Goal: Task Accomplishment & Management: Use online tool/utility

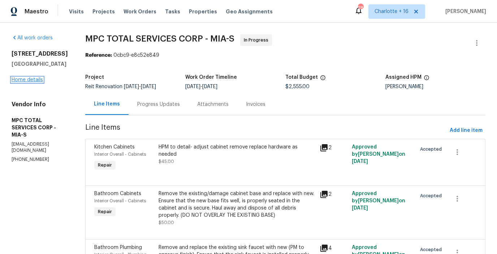
click at [17, 78] on link "Home details" at bounding box center [27, 79] width 31 height 5
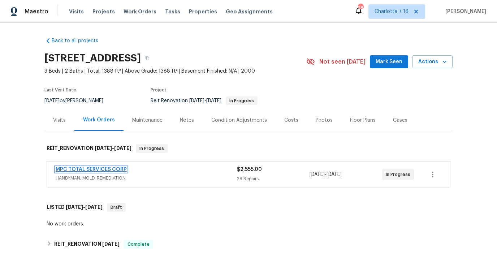
click at [85, 170] on link "MPC TOTAL SERVICES CORP" at bounding box center [91, 169] width 71 height 5
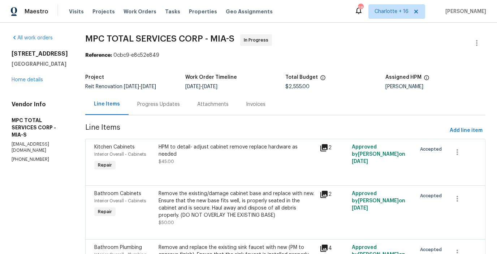
click at [169, 106] on div "Progress Updates" at bounding box center [158, 104] width 43 height 7
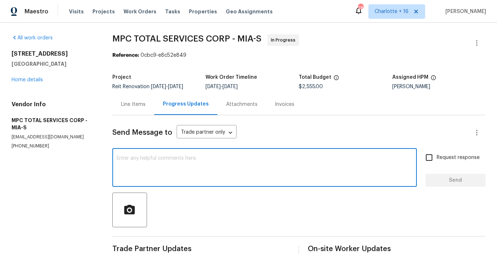
click at [218, 163] on textarea at bounding box center [265, 168] width 296 height 25
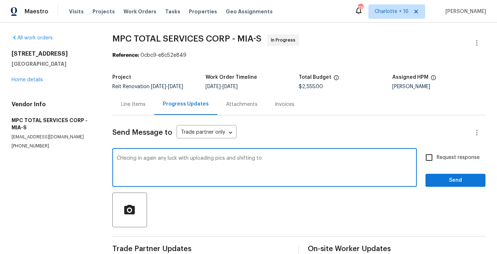
click at [270, 159] on textarea "CHecing in again any luck with uploading pics and shifting to" at bounding box center [265, 168] width 296 height 25
type textarea "CHecing in again any luck with uploading pics and shifting to invoiceable. PLea…"
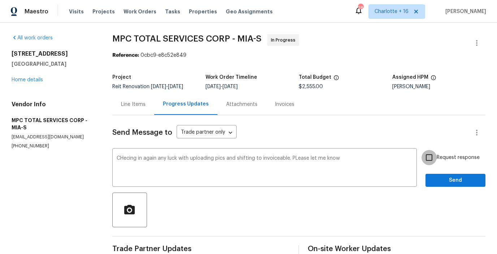
click at [437, 156] on input "Request response" at bounding box center [428, 157] width 15 height 15
checkbox input "true"
click at [439, 181] on span "Send" at bounding box center [455, 180] width 48 height 9
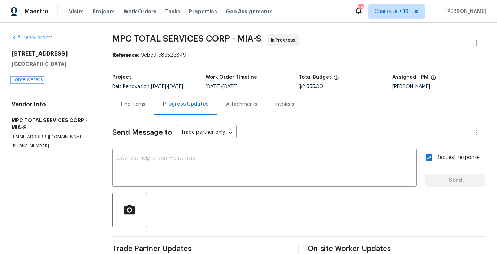
click at [29, 79] on link "Home details" at bounding box center [27, 79] width 31 height 5
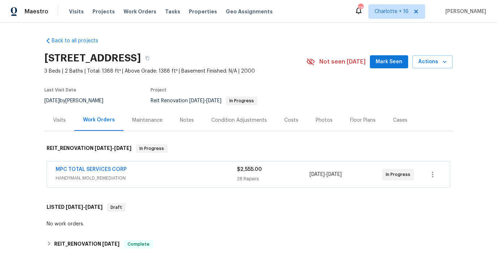
click at [97, 15] on div "Visits Projects Work Orders Tasks Properties Geo Assignments" at bounding box center [175, 11] width 212 height 14
click at [97, 14] on span "Projects" at bounding box center [103, 11] width 22 height 7
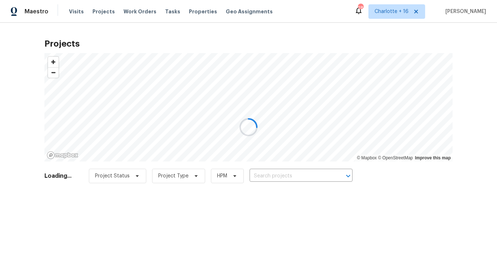
click at [274, 176] on div at bounding box center [248, 127] width 497 height 254
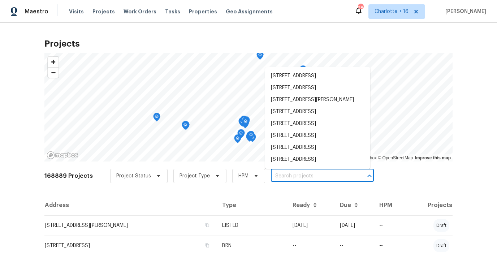
click at [272, 174] on input "text" at bounding box center [312, 175] width 83 height 11
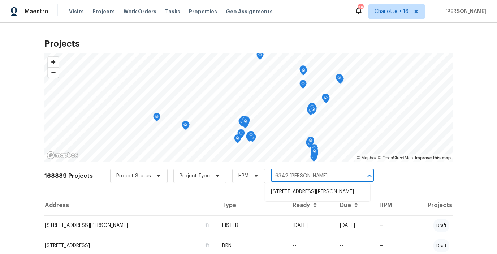
type input "6342 Ethan"
click at [304, 187] on li "6342 Ethan Dr, Lake Worth, FL 33467" at bounding box center [317, 192] width 105 height 12
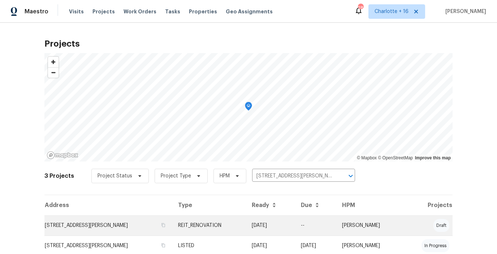
click at [122, 228] on td "6342 Ethan Dr, Lake Worth, FL 33467" at bounding box center [108, 225] width 128 height 20
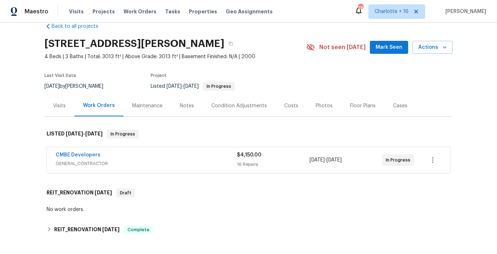
scroll to position [16, 0]
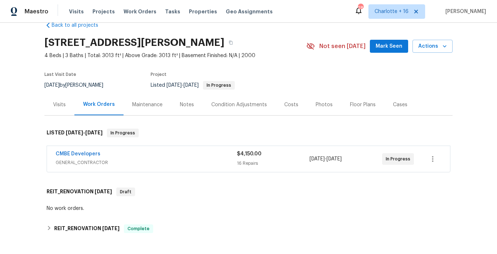
click at [88, 160] on span "GENERAL_CONTRACTOR" at bounding box center [146, 162] width 181 height 7
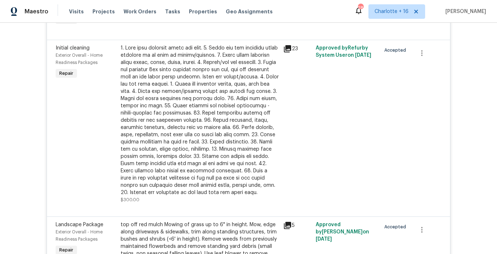
scroll to position [939, 0]
click at [425, 54] on icon "button" at bounding box center [421, 53] width 9 height 9
click at [425, 60] on li "Cancel" at bounding box center [427, 57] width 28 height 12
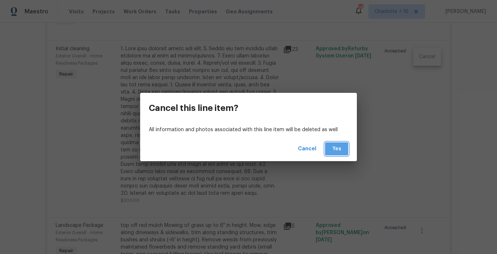
click at [336, 151] on span "Yes" at bounding box center [337, 148] width 12 height 9
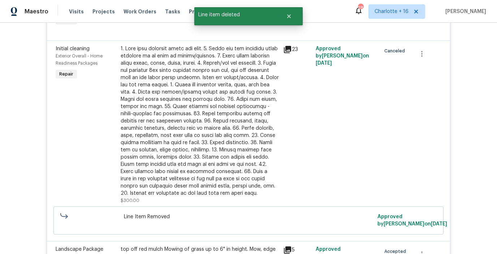
click at [26, 98] on div "Back to all projects 6342 Ethan Dr, Lake Worth, FL 33467 4 Beds | 3 Baths | Tot…" at bounding box center [248, 138] width 497 height 231
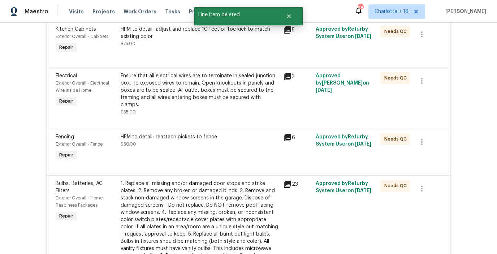
scroll to position [0, 0]
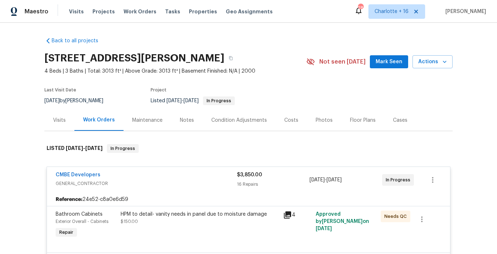
click at [100, 120] on div "Work Orders" at bounding box center [99, 119] width 32 height 7
click at [97, 120] on div "Work Orders" at bounding box center [99, 119] width 32 height 7
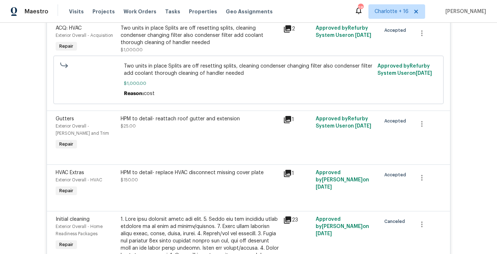
scroll to position [839, 0]
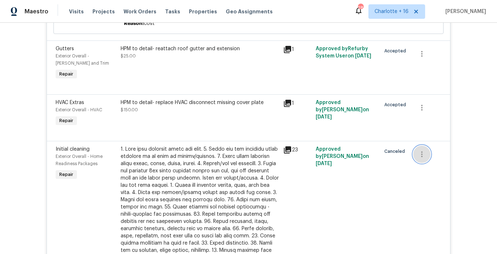
click at [417, 153] on button "button" at bounding box center [421, 154] width 17 height 17
click at [238, 160] on div at bounding box center [248, 127] width 497 height 254
click at [287, 150] on icon at bounding box center [287, 149] width 7 height 7
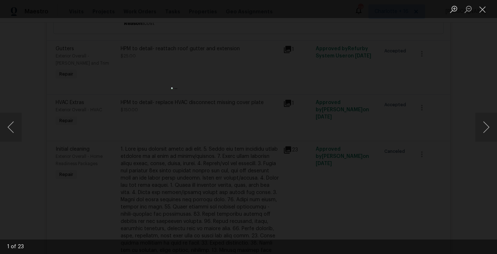
click at [368, 142] on div "Lightbox" at bounding box center [248, 127] width 497 height 254
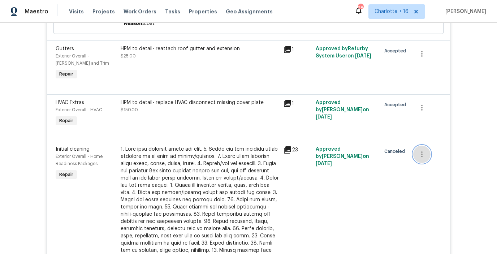
click at [426, 159] on button "button" at bounding box center [421, 154] width 17 height 17
click at [253, 153] on div at bounding box center [248, 127] width 497 height 254
click at [86, 151] on span "Initial cleaning" at bounding box center [73, 149] width 34 height 5
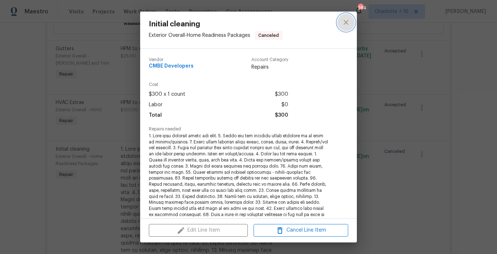
click at [345, 23] on icon "close" at bounding box center [345, 22] width 5 height 5
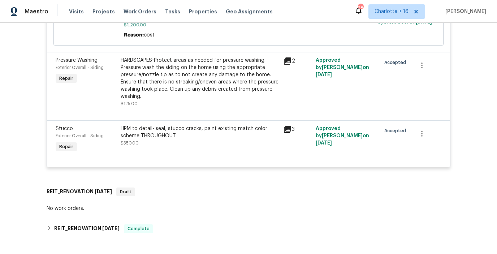
scroll to position [1378, 0]
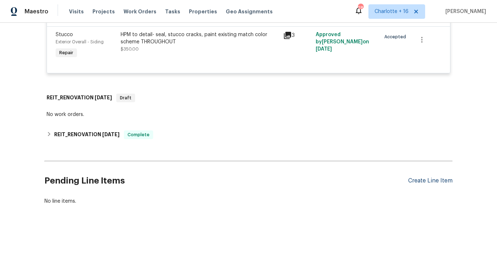
click at [419, 179] on div "Create Line Item" at bounding box center [430, 180] width 44 height 7
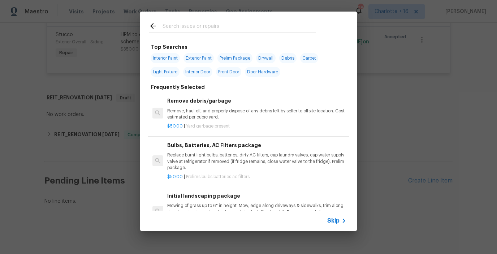
click at [192, 25] on input "text" at bounding box center [239, 27] width 153 height 11
click at [367, 102] on div "Top Searches Interior Paint Exterior Paint Prelim Package Drywall Debris Carpet…" at bounding box center [248, 121] width 497 height 242
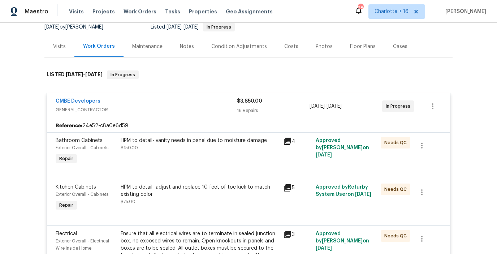
scroll to position [0, 0]
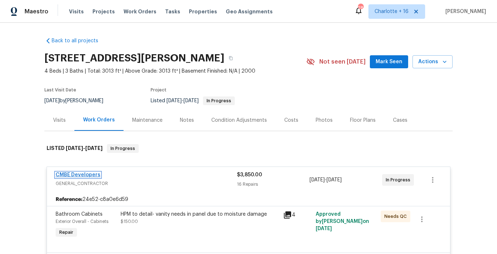
click at [78, 173] on link "CMBE Developers" at bounding box center [78, 174] width 45 height 5
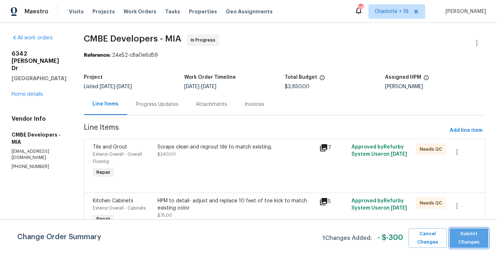
click at [476, 238] on span "Submit Changes" at bounding box center [468, 238] width 31 height 17
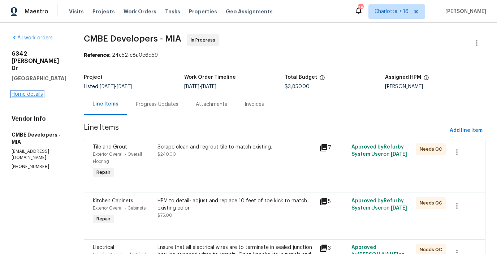
click at [32, 92] on link "Home details" at bounding box center [27, 94] width 31 height 5
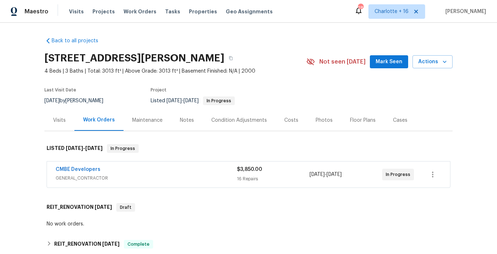
scroll to position [109, 0]
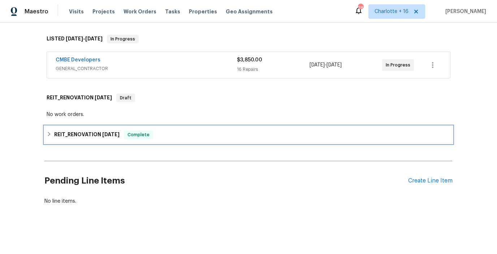
click at [53, 134] on div "REIT_RENOVATION 7/25/25 Complete" at bounding box center [249, 134] width 404 height 9
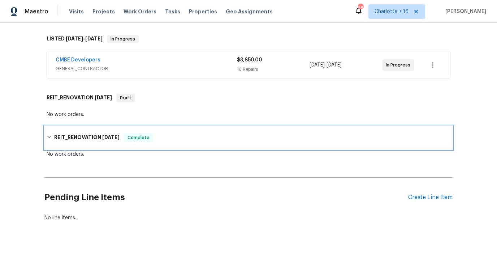
click at [48, 136] on icon at bounding box center [49, 137] width 4 height 3
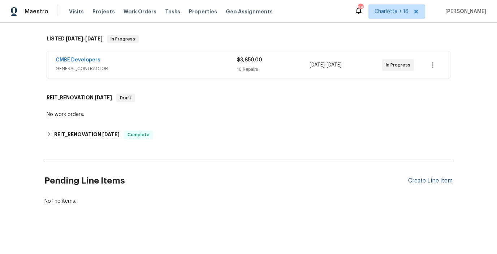
click at [421, 178] on div "Create Line Item" at bounding box center [430, 180] width 44 height 7
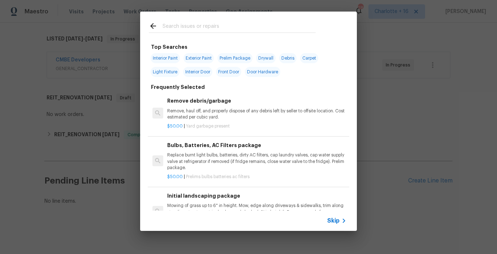
click at [180, 26] on input "text" at bounding box center [239, 27] width 153 height 11
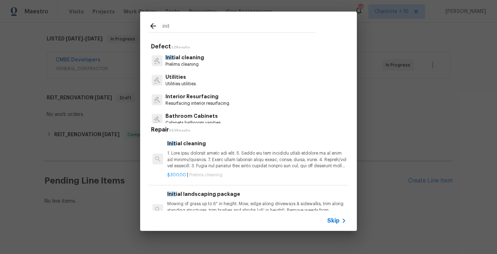
type input "init"
click at [188, 56] on p "Init ial cleaning" at bounding box center [184, 58] width 39 height 8
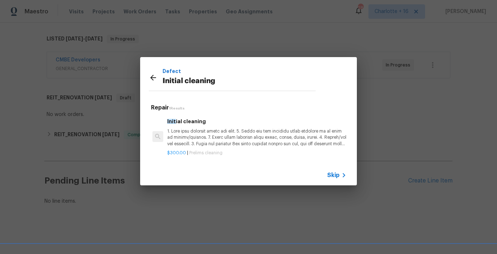
click at [184, 143] on p at bounding box center [256, 137] width 179 height 18
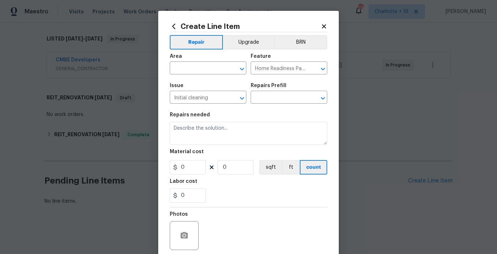
type textarea "1. Wipe down exterior doors and trim. 2. Clean out all exterior light fixtures …"
type input "1"
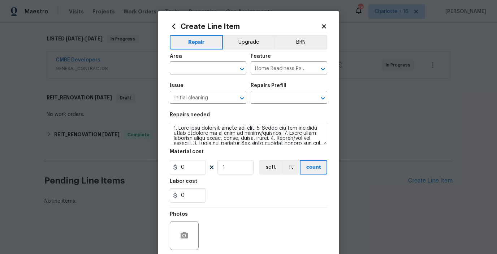
type input "Initial cleaning $300.00"
type input "300"
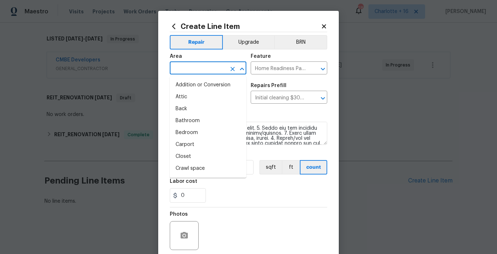
click at [216, 66] on input "text" at bounding box center [198, 68] width 56 height 11
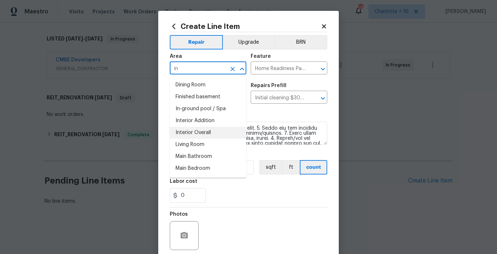
click at [192, 129] on li "Interior Overall" at bounding box center [208, 133] width 77 height 12
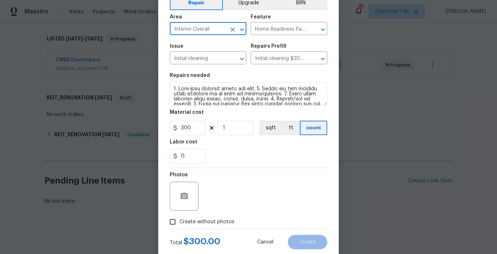
scroll to position [44, 0]
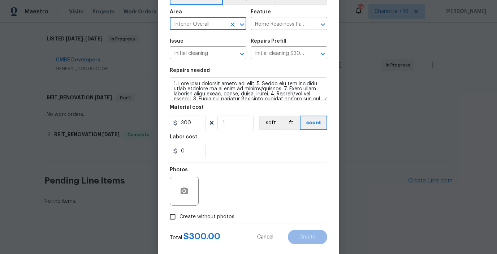
type input "Interior Overall"
click at [206, 221] on label "Create without photos" at bounding box center [200, 217] width 69 height 14
click at [179, 221] on input "Create without photos" at bounding box center [173, 217] width 14 height 14
checkbox input "true"
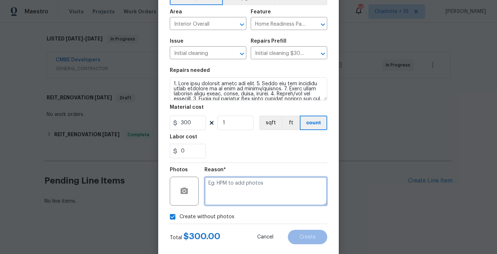
click at [248, 192] on textarea at bounding box center [265, 191] width 123 height 29
type textarea "quote approved"
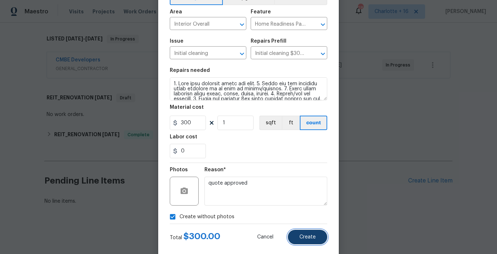
click at [309, 237] on span "Create" at bounding box center [307, 236] width 16 height 5
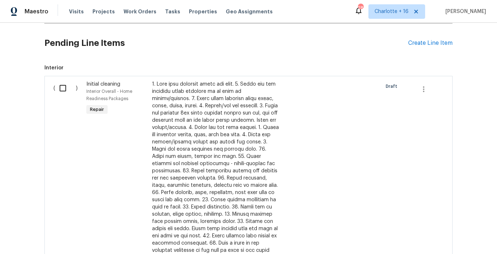
scroll to position [210, 0]
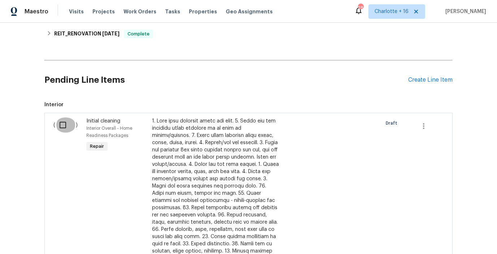
click at [65, 124] on input "checkbox" at bounding box center [65, 124] width 21 height 15
checkbox input "true"
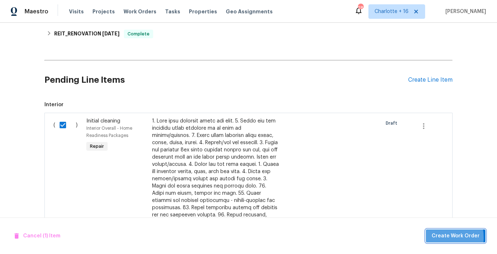
click at [434, 237] on span "Create Work Order" at bounding box center [456, 235] width 48 height 9
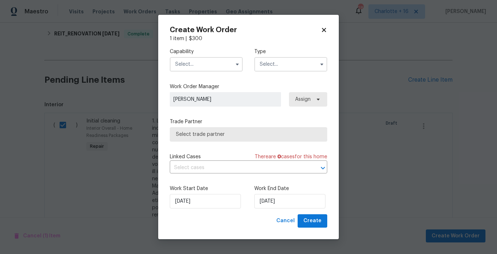
click at [216, 64] on input "text" at bounding box center [206, 64] width 73 height 14
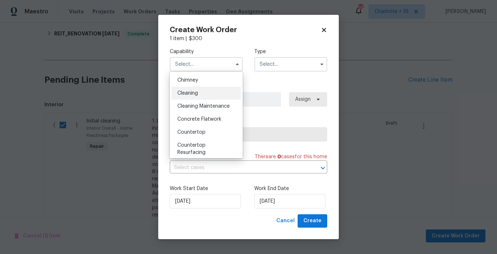
scroll to position [91, 0]
click at [199, 95] on div "Cleaning" at bounding box center [206, 92] width 69 height 13
type input "Cleaning"
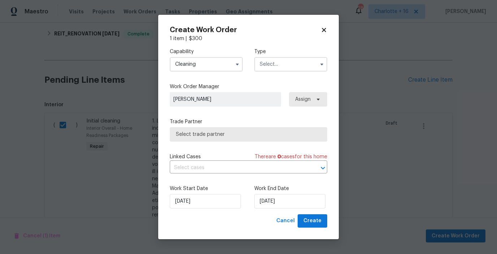
click at [272, 67] on input "text" at bounding box center [290, 64] width 73 height 14
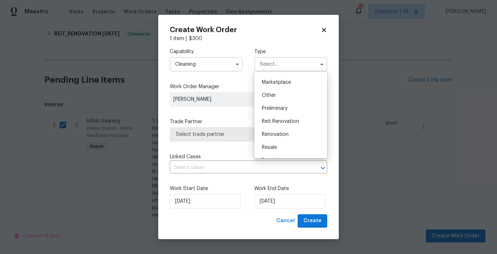
scroll to position [126, 0]
click at [273, 121] on span "Reit Renovation" at bounding box center [280, 122] width 37 height 5
type input "Reit Renovation"
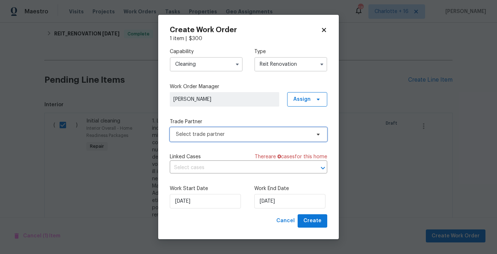
click at [217, 135] on span "Select trade partner" at bounding box center [243, 134] width 135 height 7
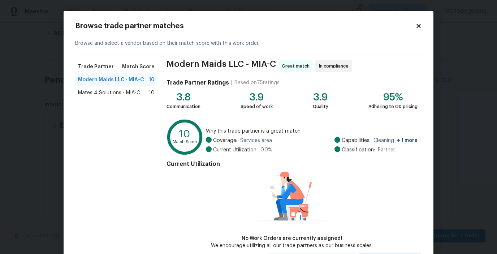
click at [415, 26] on h2 "Browse trade partner matches" at bounding box center [245, 25] width 340 height 7
click at [415, 26] on icon at bounding box center [418, 26] width 7 height 7
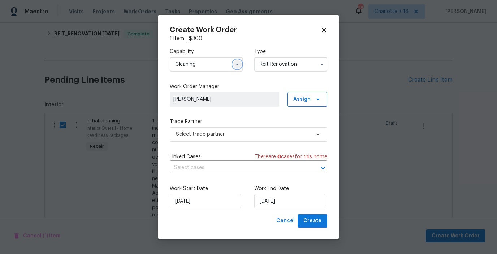
click at [236, 63] on icon "button" at bounding box center [237, 64] width 6 height 6
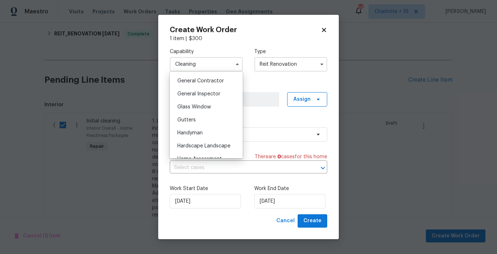
scroll to position [348, 0]
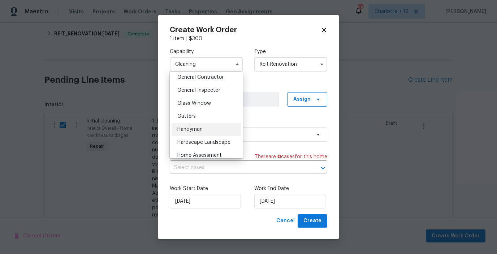
click at [191, 129] on span "Handyman" at bounding box center [189, 129] width 25 height 5
type input "Handyman"
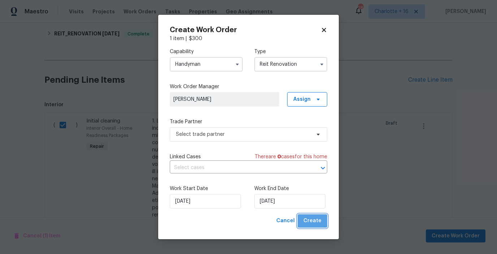
click at [317, 221] on span "Create" at bounding box center [312, 220] width 18 height 9
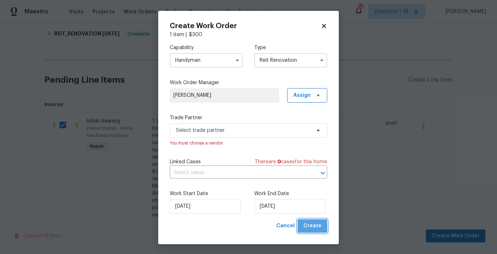
click at [319, 228] on span "Create" at bounding box center [312, 225] width 18 height 9
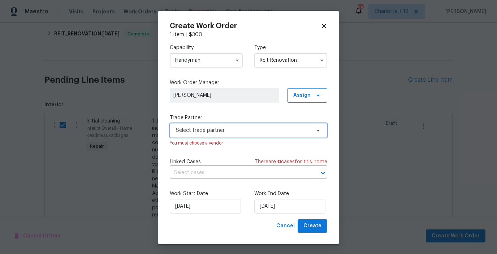
click at [260, 129] on span "Select trade partner" at bounding box center [243, 130] width 135 height 7
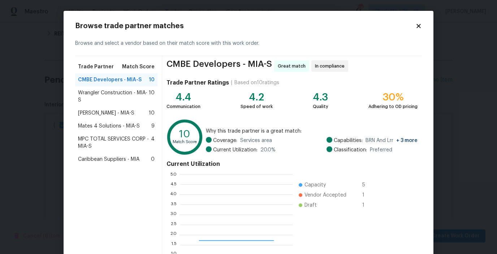
scroll to position [101, 112]
click at [105, 137] on span "MPC TOTAL SERVICES CORP - MIA-S" at bounding box center [114, 142] width 73 height 14
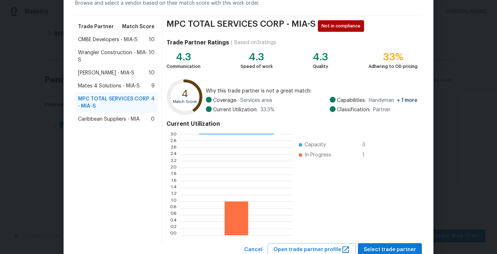
scroll to position [65, 0]
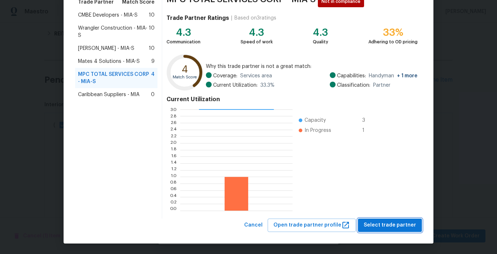
click at [383, 227] on span "Select trade partner" at bounding box center [390, 225] width 52 height 9
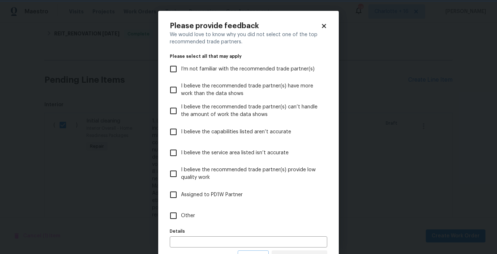
scroll to position [0, 0]
click at [190, 163] on label "I believe the service area listed isn’t accurate" at bounding box center [244, 152] width 156 height 21
click at [181, 160] on input "I believe the service area listed isn’t accurate" at bounding box center [173, 152] width 15 height 15
checkbox input "true"
click at [189, 172] on span "I believe the recommended trade partner(s) provide low quality work" at bounding box center [251, 173] width 140 height 15
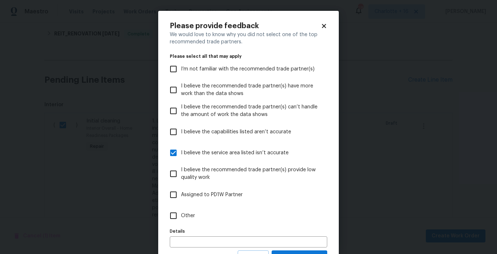
click at [181, 172] on input "I believe the recommended trade partner(s) provide low quality work" at bounding box center [173, 173] width 15 height 15
checkbox input "true"
click at [174, 215] on input "Other" at bounding box center [173, 215] width 15 height 15
checkbox input "true"
click at [293, 250] on div "We would love to know why you did not select one of the top recommended trade p…" at bounding box center [248, 140] width 157 height 219
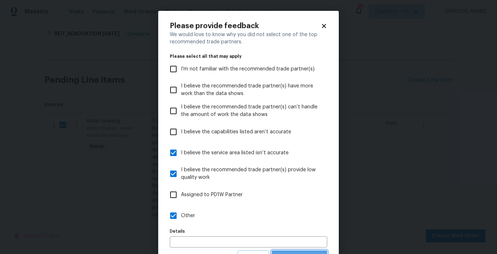
click at [291, 251] on button "Submit Feedback" at bounding box center [300, 256] width 56 height 13
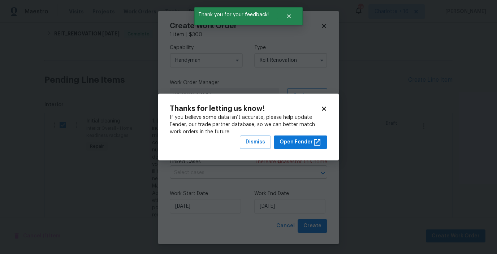
click at [324, 111] on icon at bounding box center [324, 108] width 7 height 7
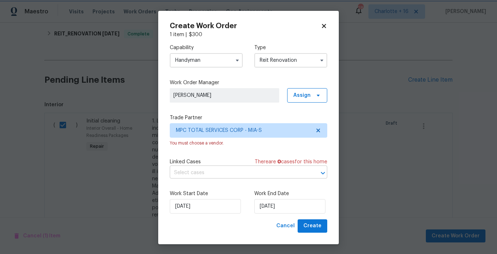
scroll to position [1, 0]
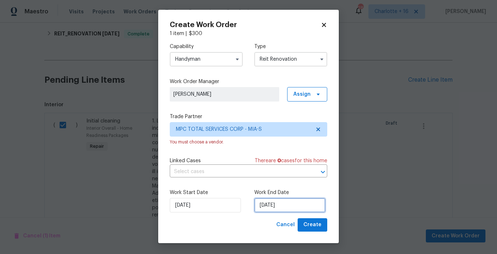
click at [296, 206] on input "[DATE]" at bounding box center [289, 205] width 71 height 14
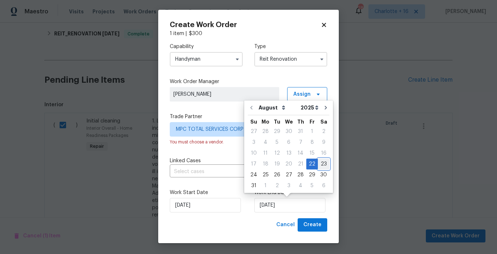
click at [321, 163] on div "23" at bounding box center [324, 164] width 12 height 10
type input "8/23/2025"
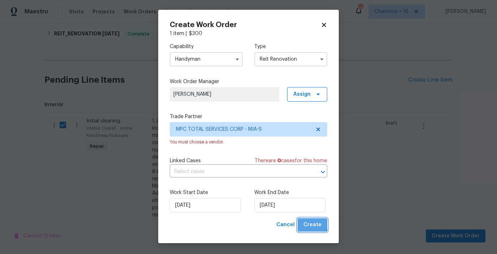
click at [311, 224] on span "Create" at bounding box center [312, 224] width 18 height 9
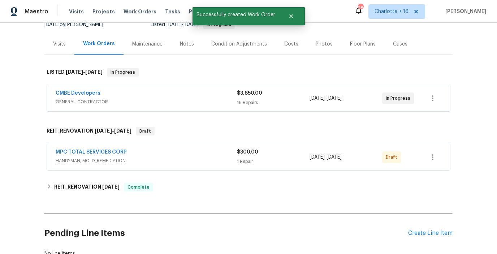
scroll to position [83, 0]
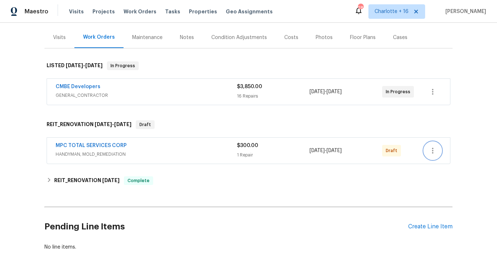
click at [430, 155] on icon "button" at bounding box center [432, 150] width 9 height 9
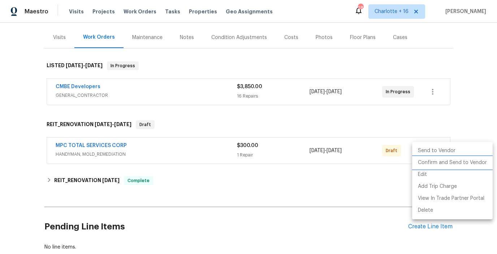
click at [432, 160] on li "Confirm and Send to Vendor" at bounding box center [452, 163] width 81 height 12
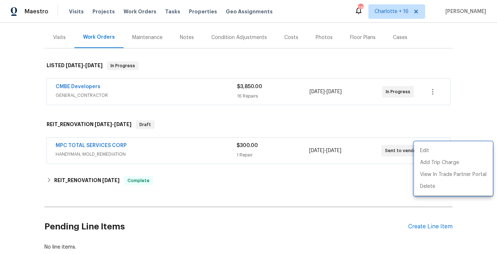
click at [381, 187] on div at bounding box center [248, 127] width 497 height 254
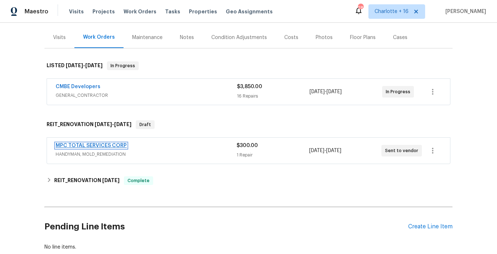
click at [109, 146] on link "MPC TOTAL SERVICES CORP" at bounding box center [91, 145] width 71 height 5
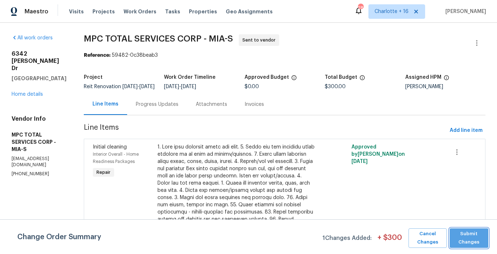
click at [463, 231] on span "Submit Changes" at bounding box center [468, 238] width 31 height 17
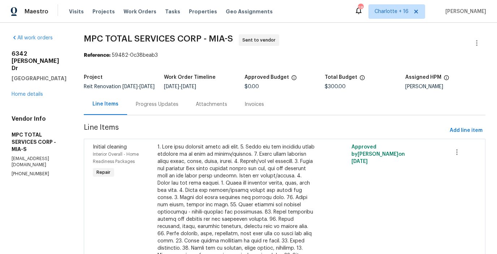
click at [150, 108] on div "Progress Updates" at bounding box center [157, 104] width 43 height 7
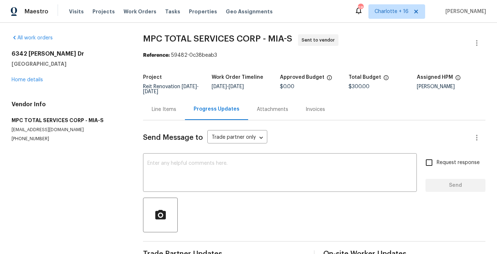
scroll to position [20, 0]
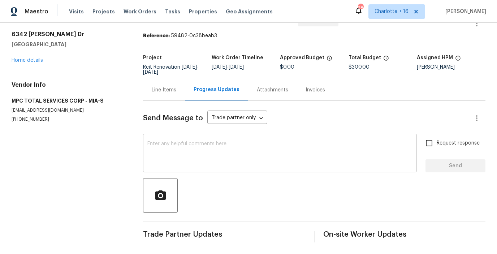
click at [290, 157] on textarea at bounding box center [279, 153] width 265 height 25
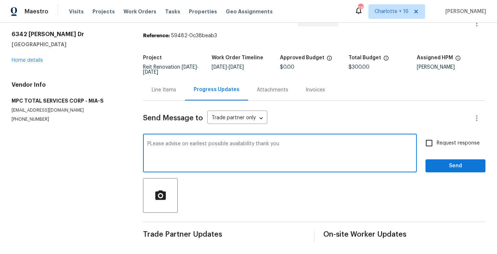
type textarea "PLease advise on earliest possible availability thank you"
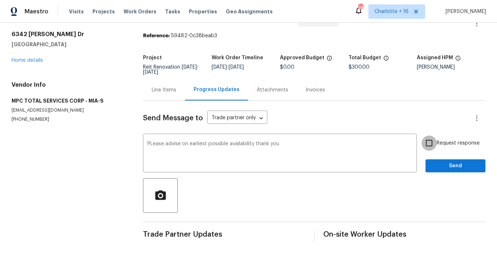
click at [431, 143] on input "Request response" at bounding box center [428, 142] width 15 height 15
checkbox input "true"
click at [444, 165] on span "Send" at bounding box center [455, 165] width 48 height 9
